Goal: Task Accomplishment & Management: Manage account settings

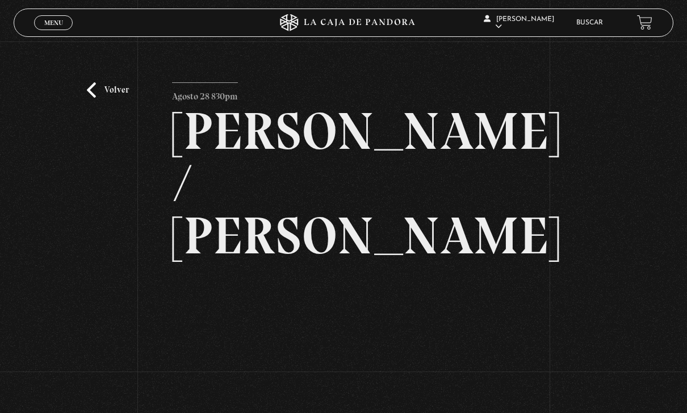
scroll to position [19, 0]
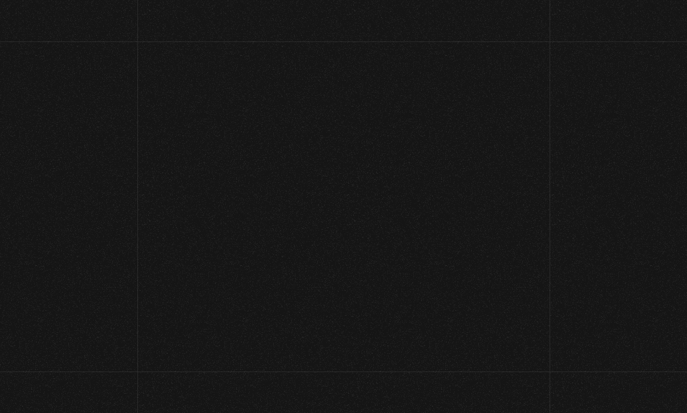
scroll to position [19, 0]
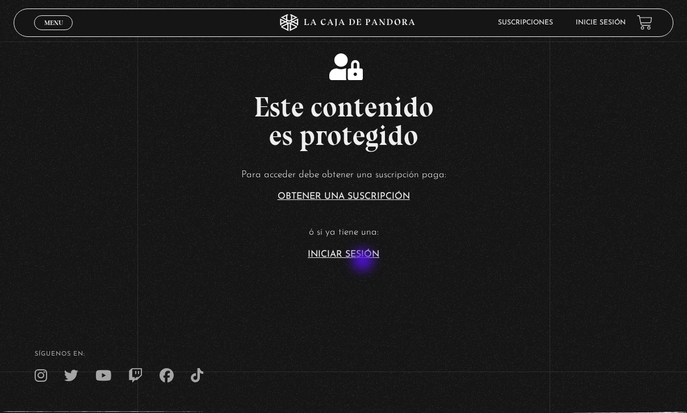
click at [364, 259] on article "Para acceder debe obtener una suscripción paga: Obtener una suscripción ó si ya…" at bounding box center [343, 212] width 687 height 93
click at [573, 184] on p "Para acceder debe obtener una suscripción paga:" at bounding box center [343, 175] width 687 height 18
click at [338, 259] on link "Iniciar Sesión" at bounding box center [344, 254] width 72 height 9
click at [349, 259] on link "Iniciar Sesión" at bounding box center [344, 254] width 72 height 9
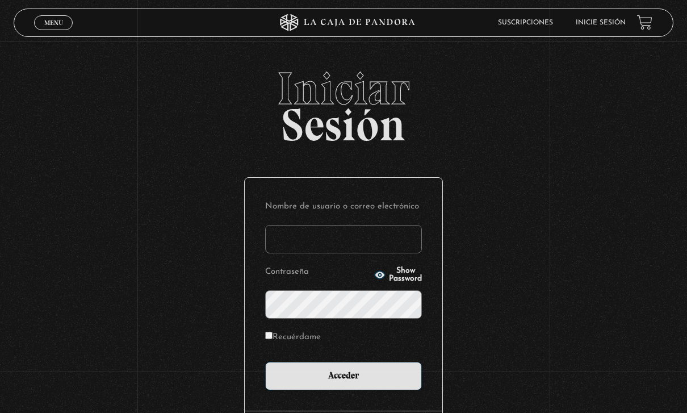
click at [353, 252] on input "Nombre de usuario o correo electrónico" at bounding box center [343, 239] width 157 height 28
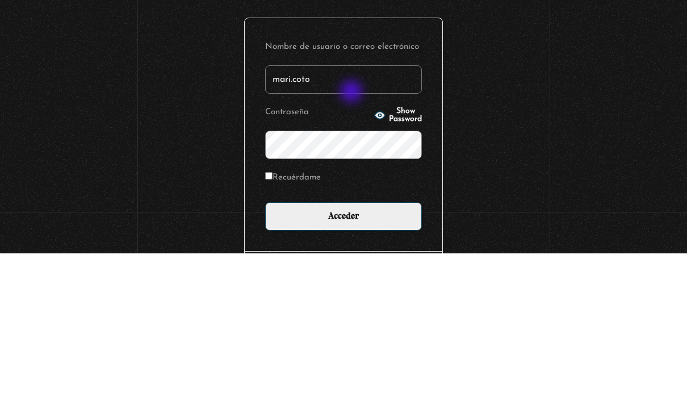
type input "mari.coto"
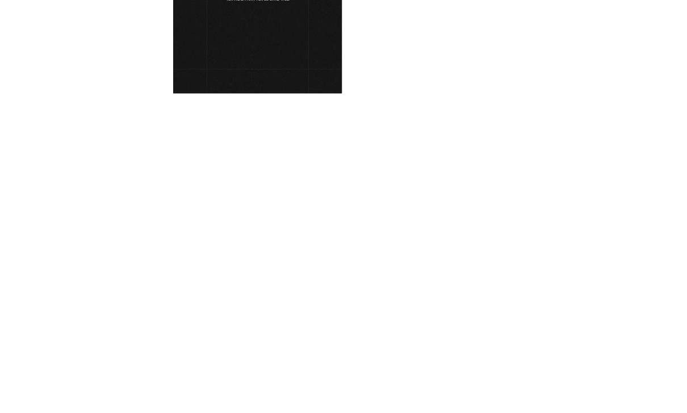
scroll to position [99, 0]
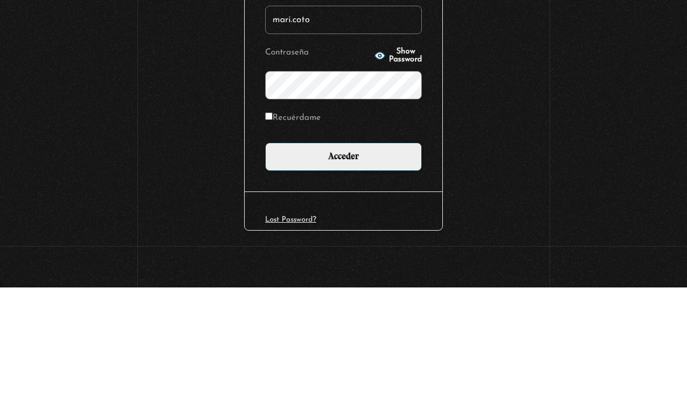
click at [272, 238] on input "Recuérdame" at bounding box center [268, 241] width 7 height 7
checkbox input "true"
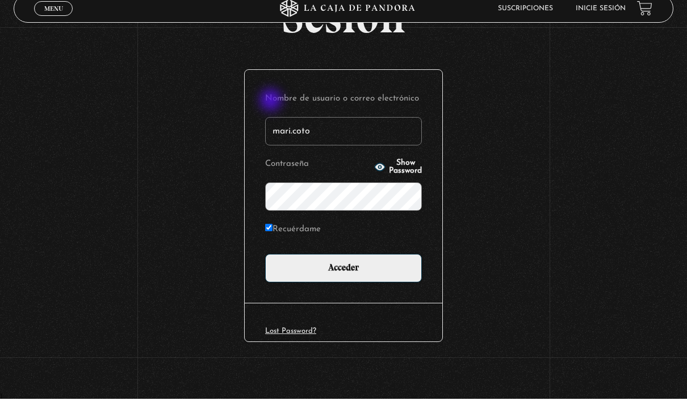
click at [385, 273] on input "Acceder" at bounding box center [343, 282] width 157 height 28
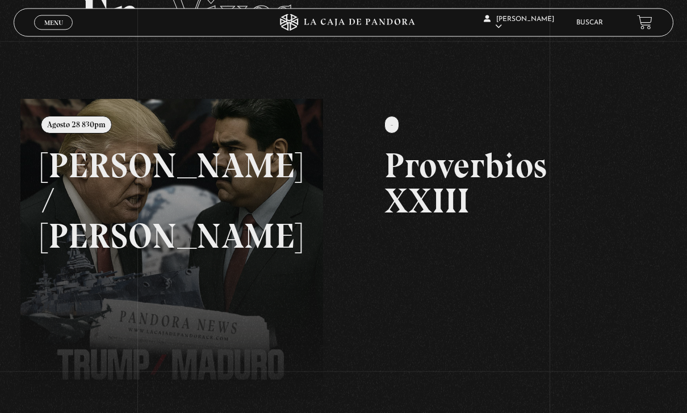
scroll to position [82, 0]
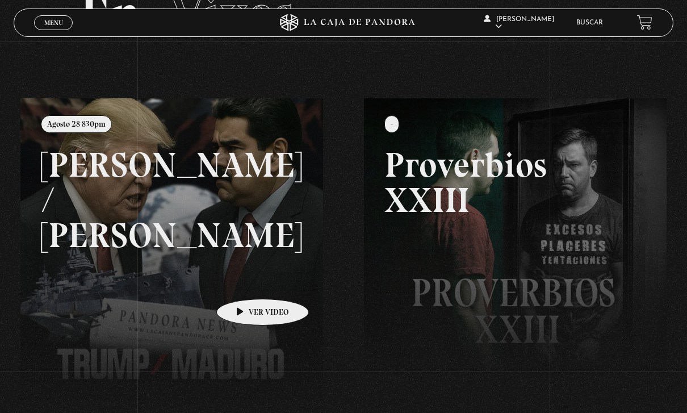
click at [245, 282] on link at bounding box center [363, 304] width 687 height 413
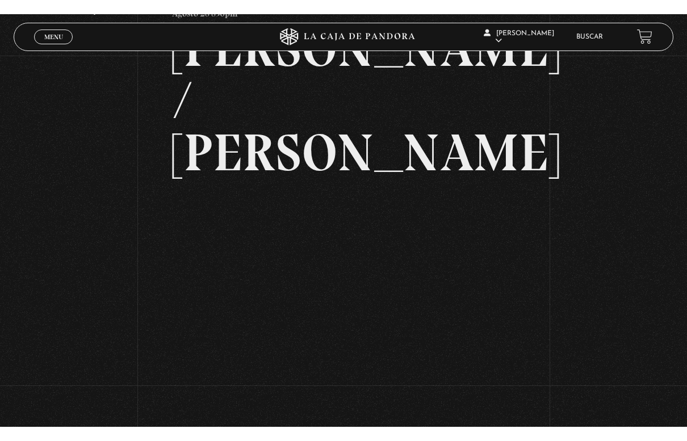
scroll to position [14, 0]
